Goal: Task Accomplishment & Management: Manage account settings

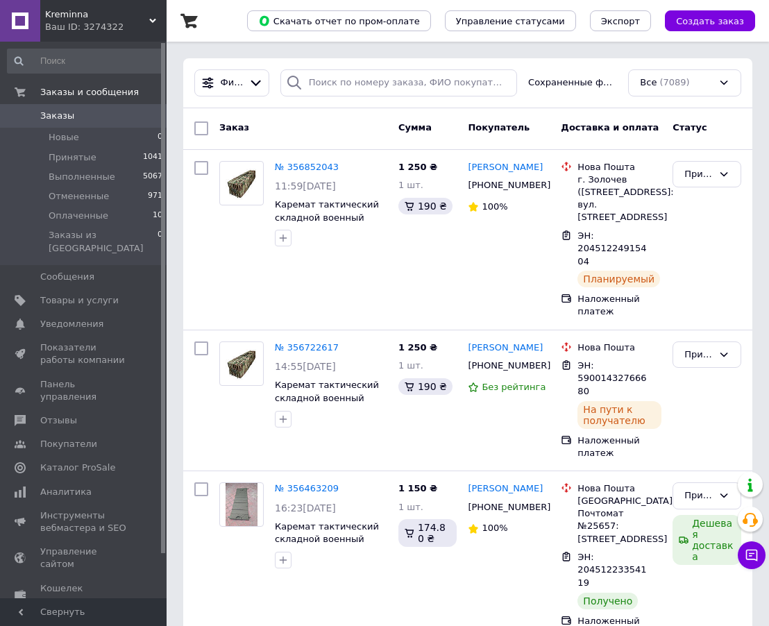
click at [107, 118] on span "Заказы" at bounding box center [84, 116] width 88 height 12
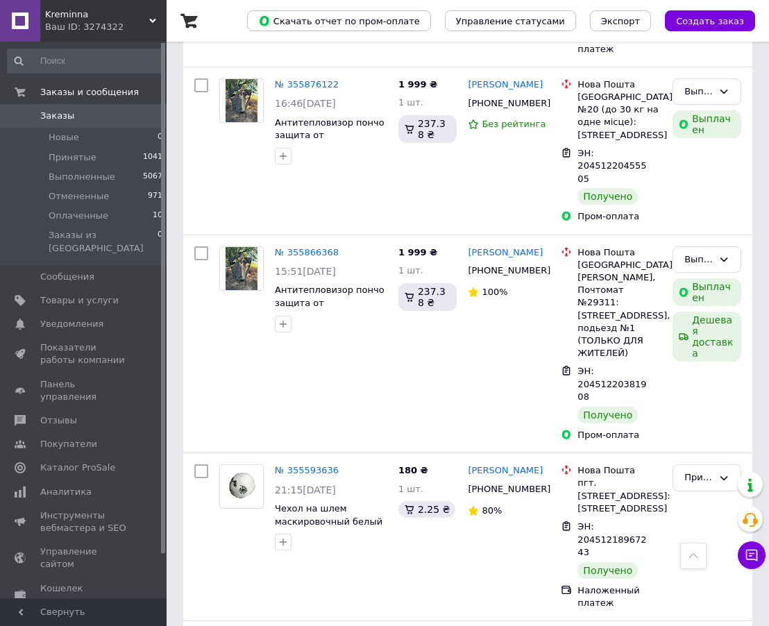
scroll to position [1944, 0]
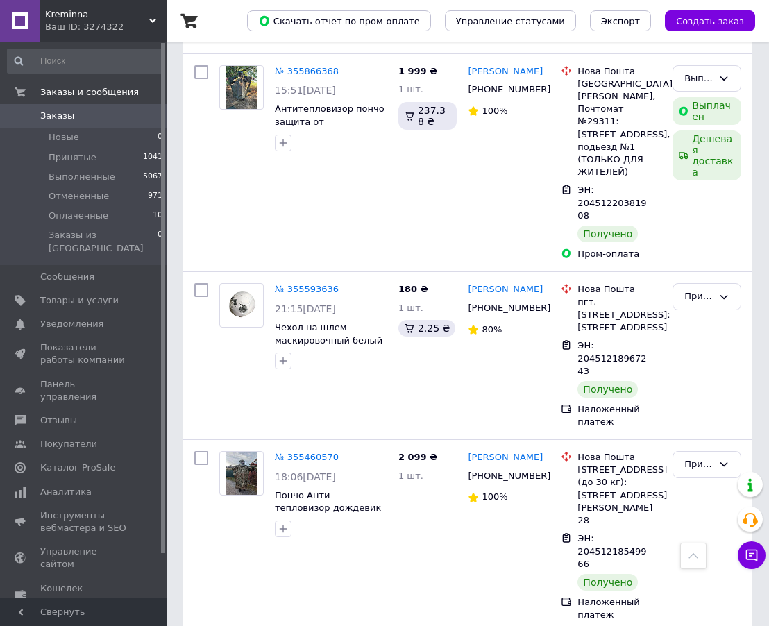
click at [64, 106] on link "Заказы 0" at bounding box center [85, 116] width 171 height 24
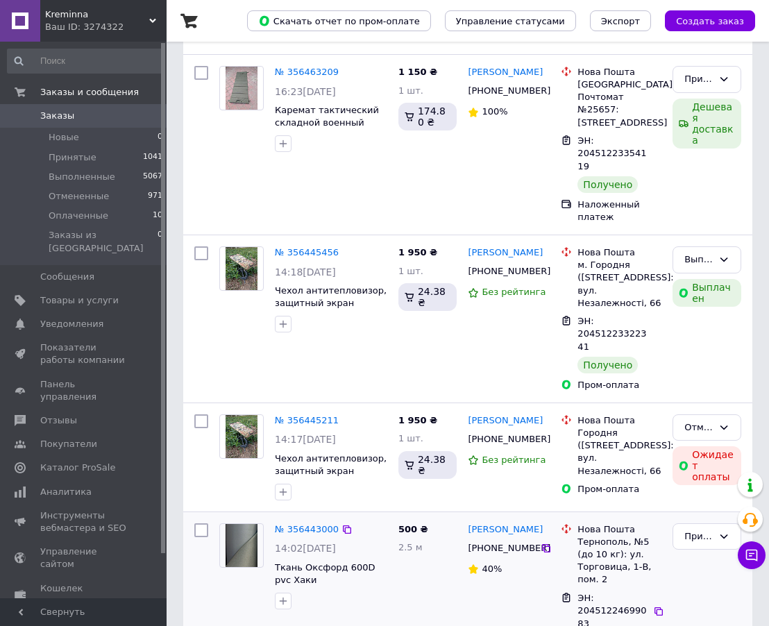
scroll to position [486, 0]
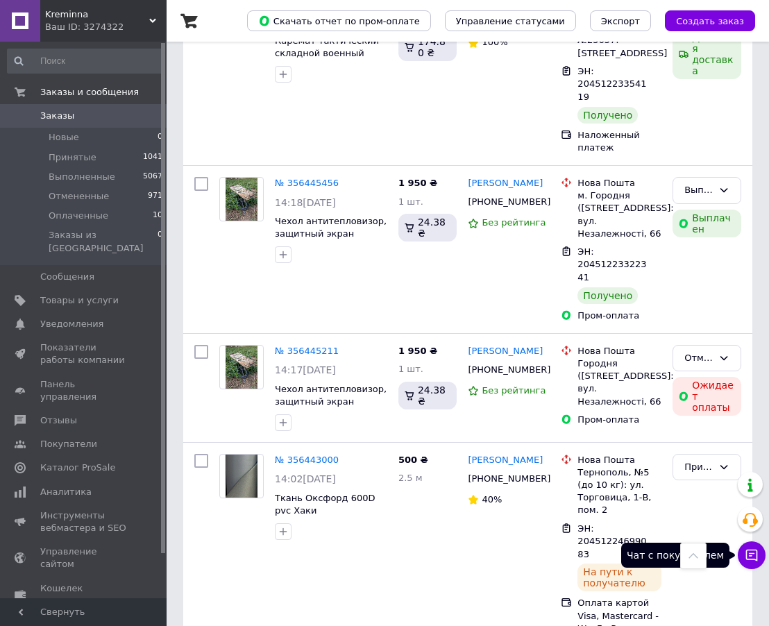
click at [760, 553] on button "Чат с покупателем" at bounding box center [752, 556] width 28 height 28
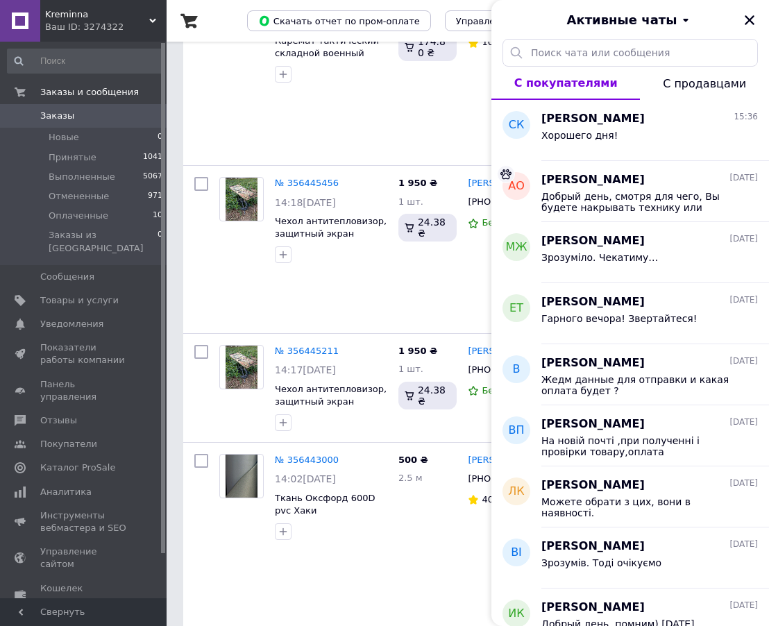
drag, startPoint x: 712, startPoint y: 76, endPoint x: 685, endPoint y: 87, distance: 29.9
click at [712, 77] on button "С продавцами" at bounding box center [704, 83] width 129 height 33
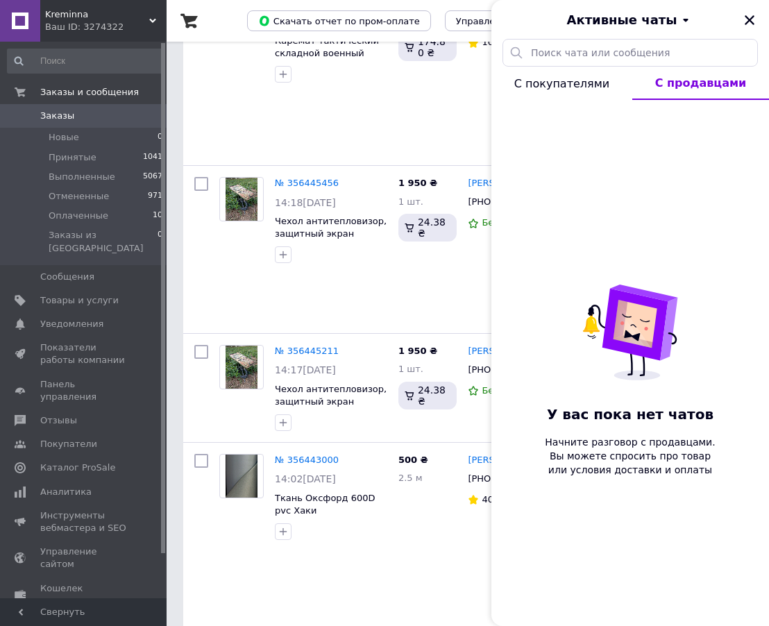
click at [587, 85] on span "С покупателями" at bounding box center [561, 83] width 95 height 13
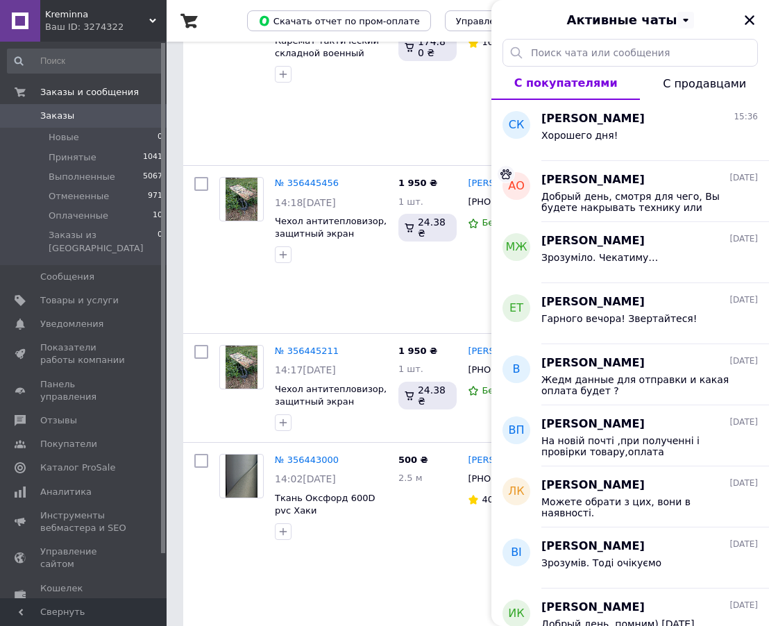
click at [748, 19] on icon "Закрыть" at bounding box center [750, 20] width 12 height 12
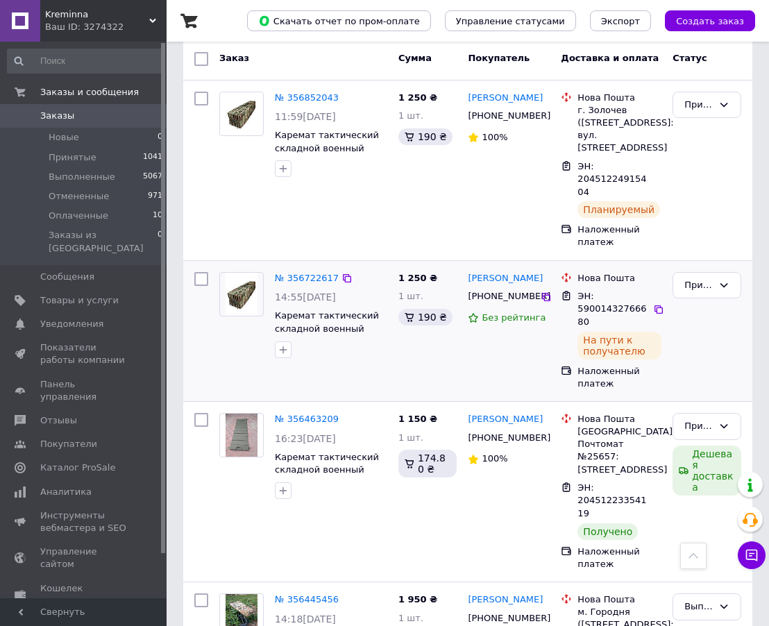
scroll to position [0, 0]
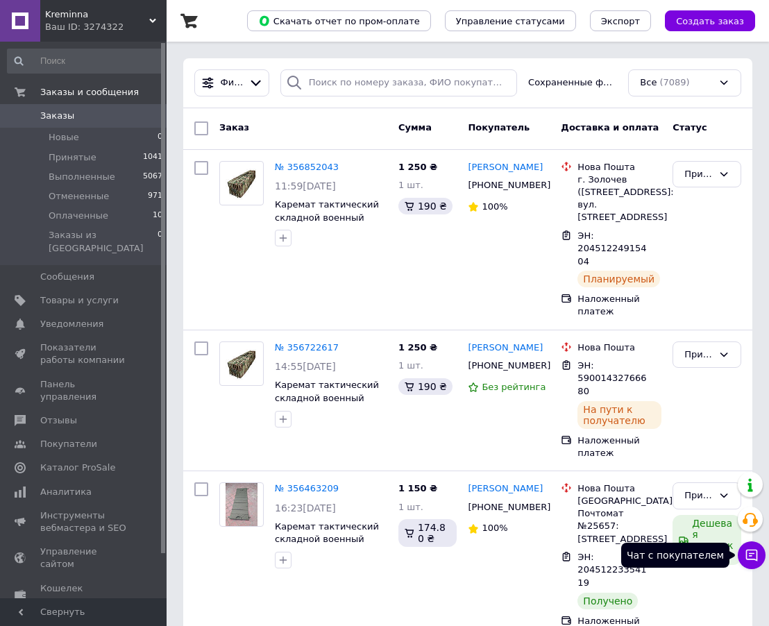
drag, startPoint x: 752, startPoint y: 555, endPoint x: 752, endPoint y: 539, distance: 15.3
click at [752, 554] on icon at bounding box center [752, 556] width 14 height 14
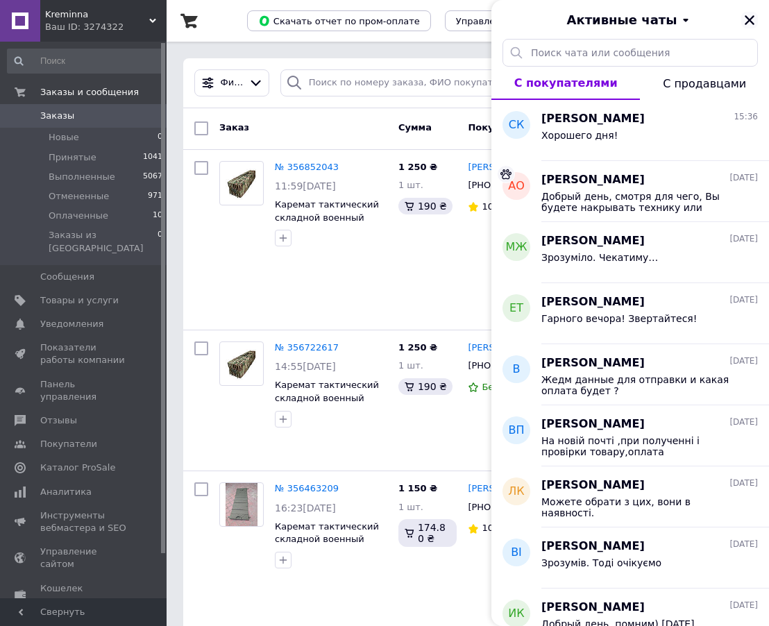
click at [756, 25] on button "Закрыть" at bounding box center [750, 20] width 17 height 17
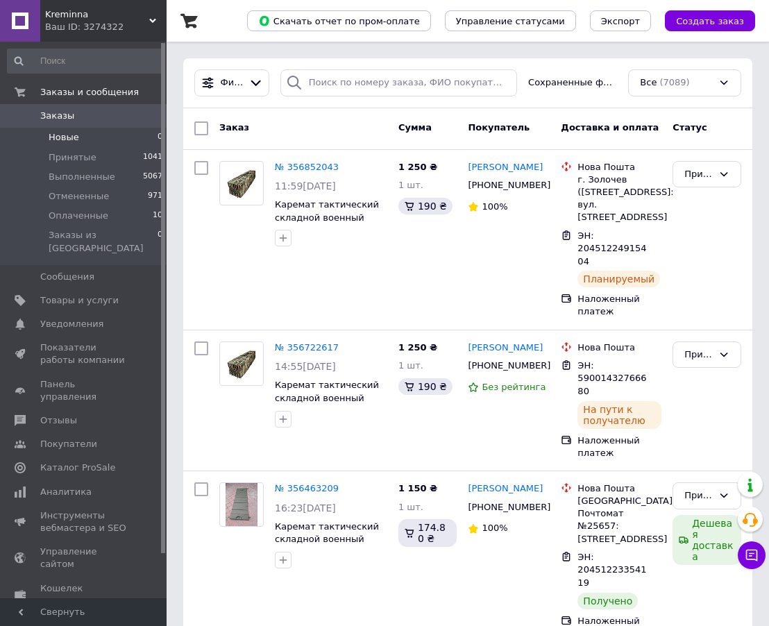
drag, startPoint x: 84, startPoint y: 115, endPoint x: 117, endPoint y: 131, distance: 37.0
click at [84, 115] on span "Заказы" at bounding box center [84, 116] width 88 height 12
click at [73, 119] on span "Заказы" at bounding box center [84, 116] width 88 height 12
drag, startPoint x: 76, startPoint y: 110, endPoint x: 85, endPoint y: 113, distance: 10.1
click at [76, 110] on span "Заказы" at bounding box center [84, 116] width 88 height 12
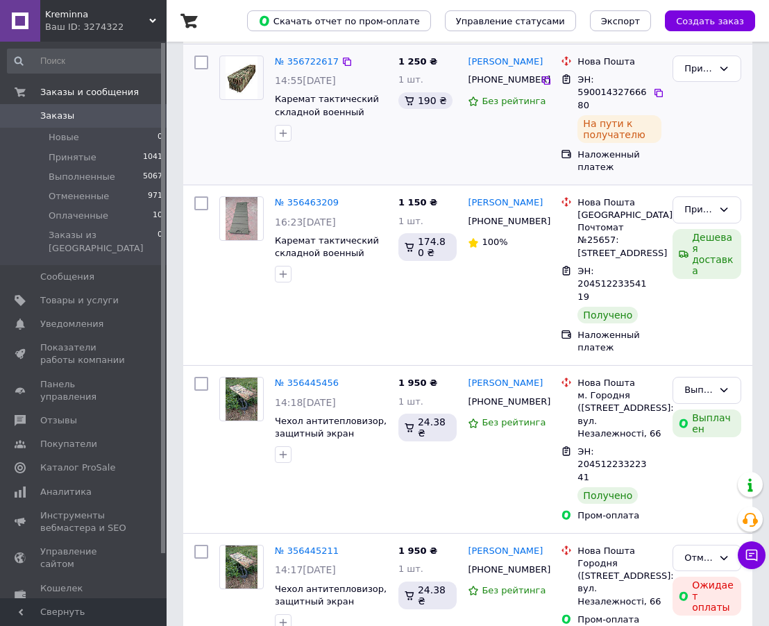
scroll to position [486, 0]
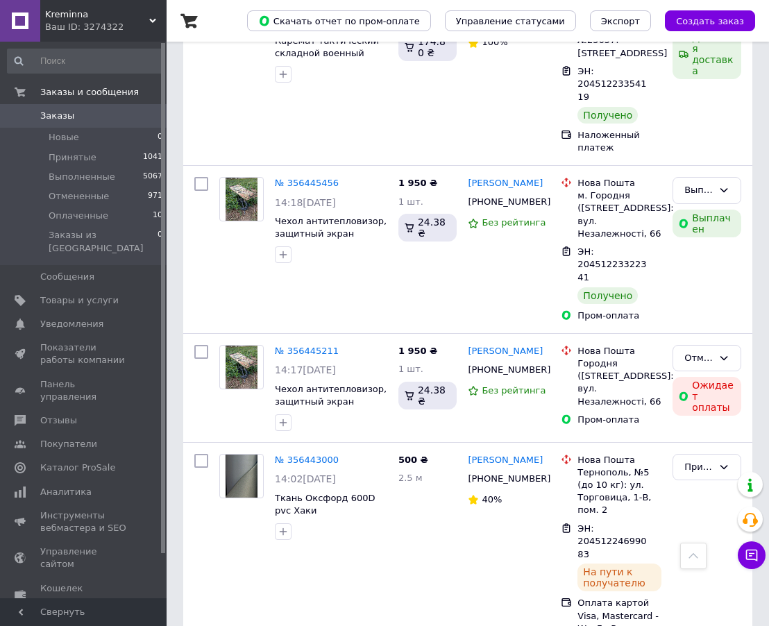
drag, startPoint x: 81, startPoint y: 112, endPoint x: 95, endPoint y: 117, distance: 14.5
click at [81, 112] on span "Заказы" at bounding box center [84, 116] width 88 height 12
